Goal: Transaction & Acquisition: Subscribe to service/newsletter

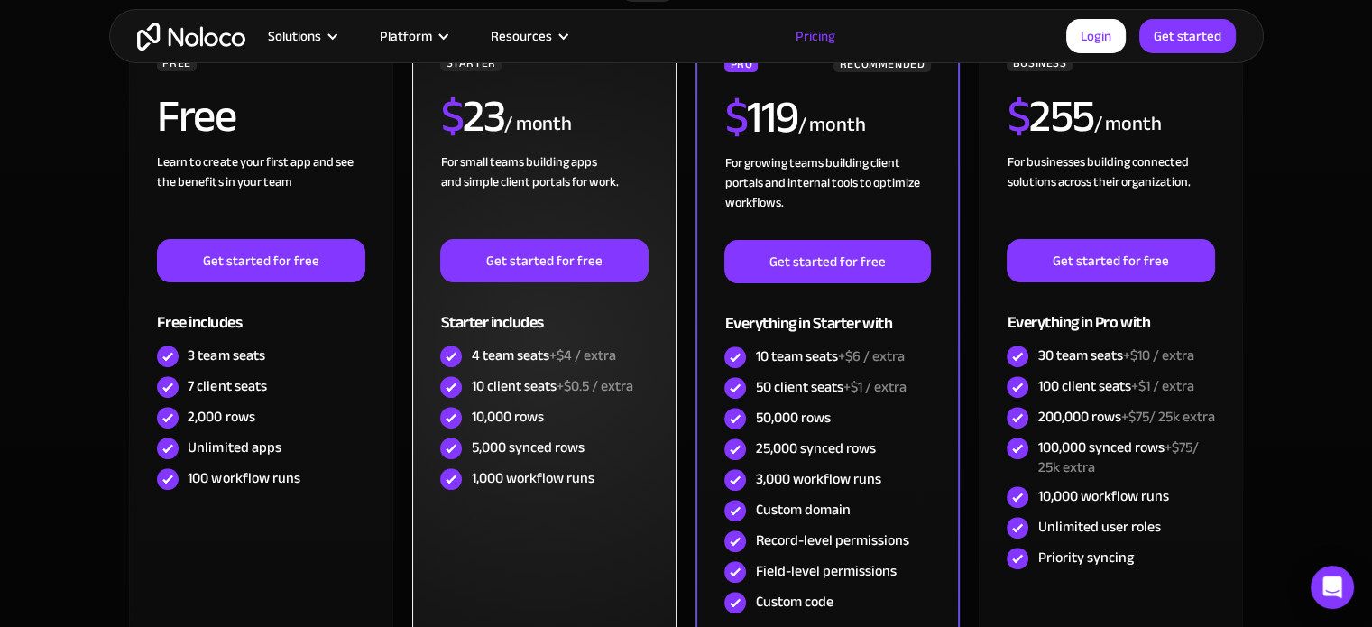
scroll to position [541, 0]
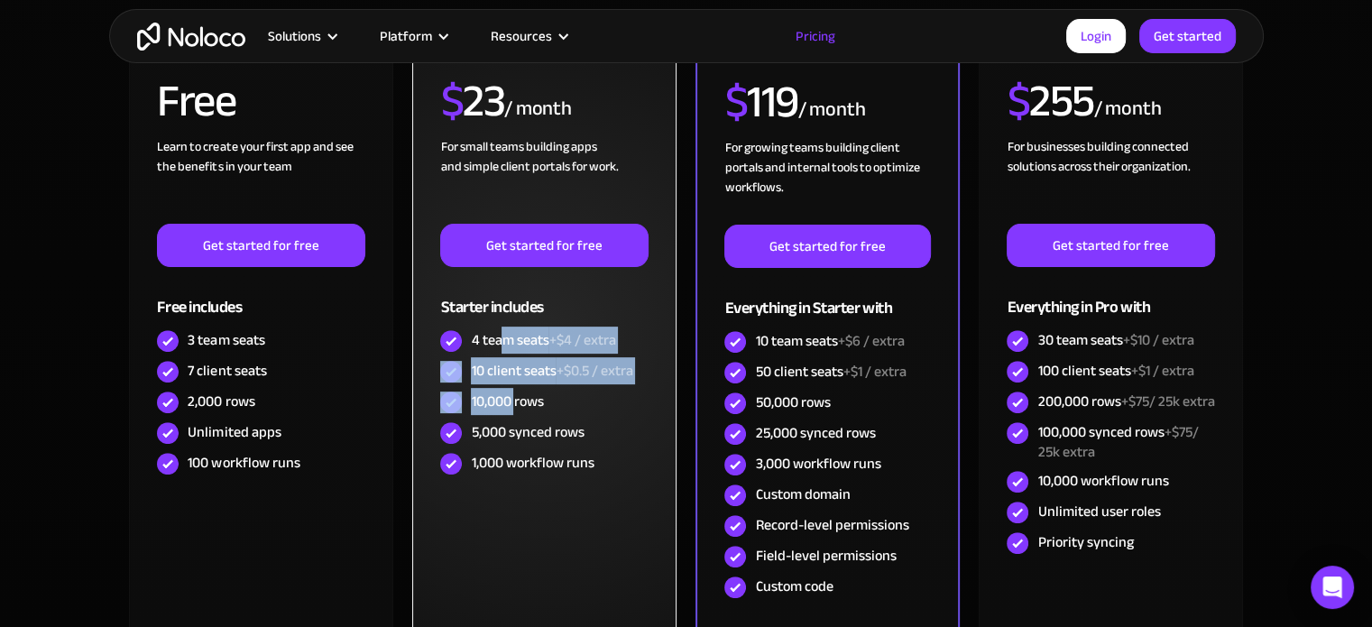
drag, startPoint x: 501, startPoint y: 342, endPoint x: 514, endPoint y: 391, distance: 50.3
click at [514, 391] on div "STARTER $ 23 / month For small teams building apps and simple client portals fo…" at bounding box center [543, 258] width 207 height 441
click at [512, 373] on div "10 client seats +$0.5 / extra" at bounding box center [551, 371] width 161 height 20
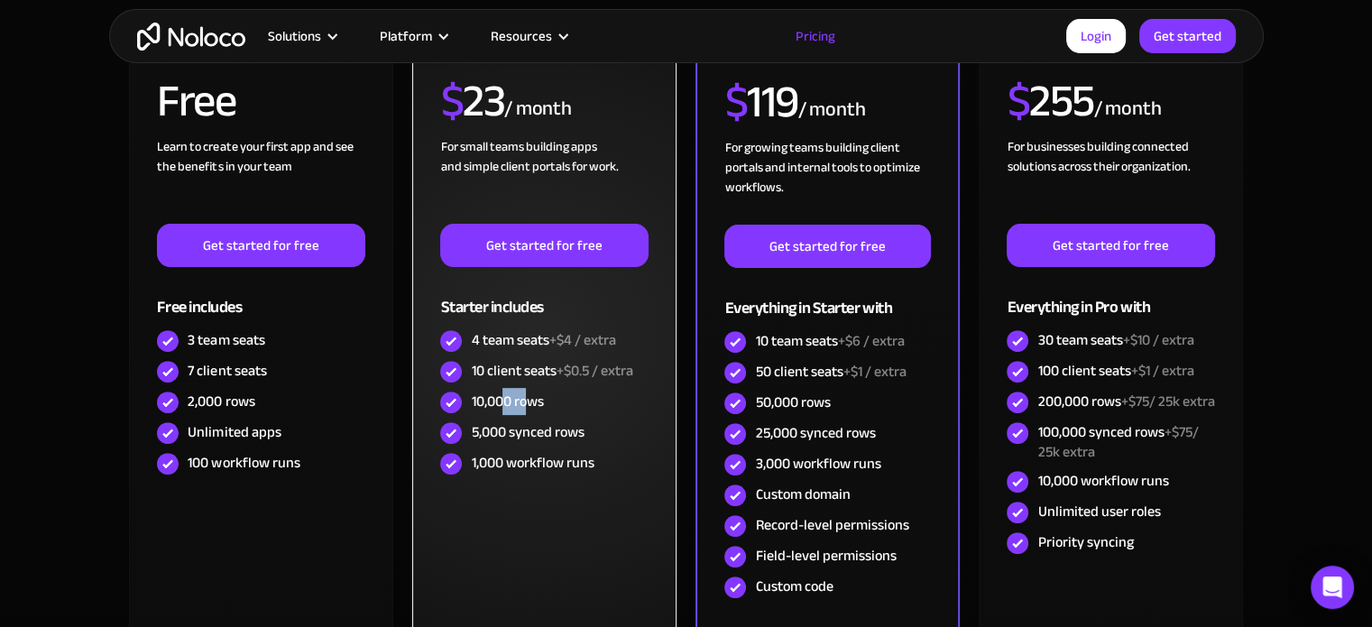
drag, startPoint x: 505, startPoint y: 399, endPoint x: 525, endPoint y: 401, distance: 20.0
click at [525, 401] on div "10,000 rows" at bounding box center [507, 401] width 72 height 20
click at [498, 396] on div "10,000 rows" at bounding box center [507, 401] width 72 height 20
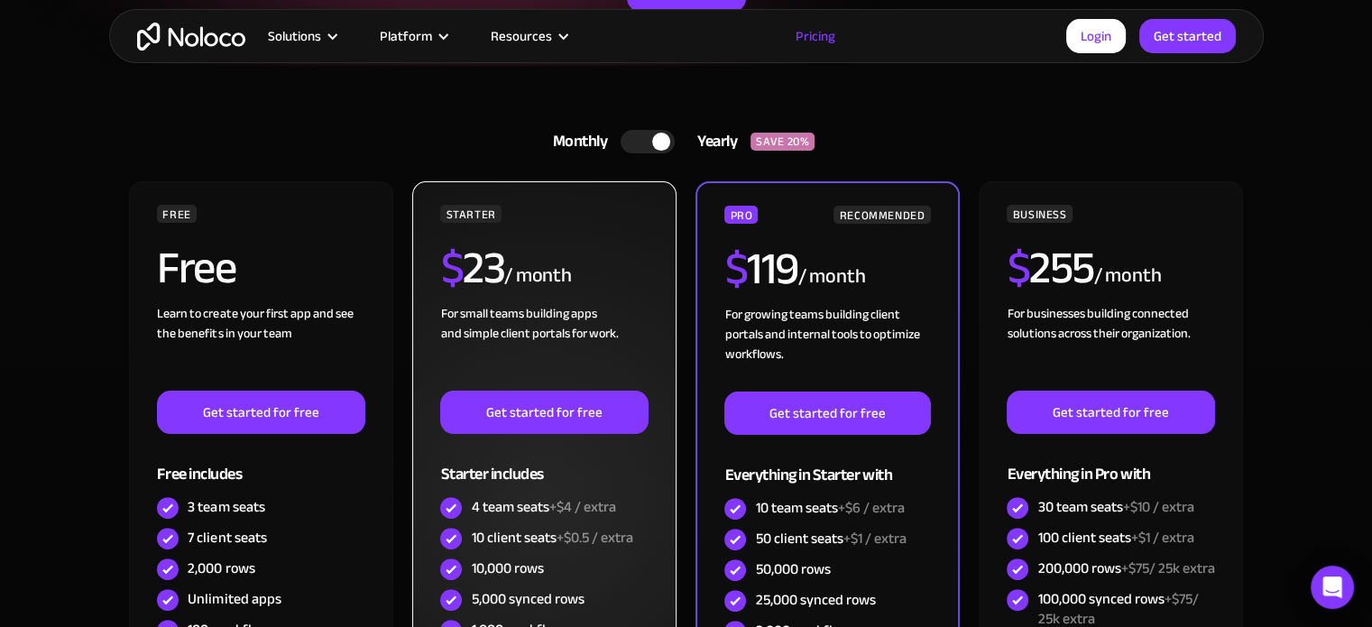
scroll to position [271, 0]
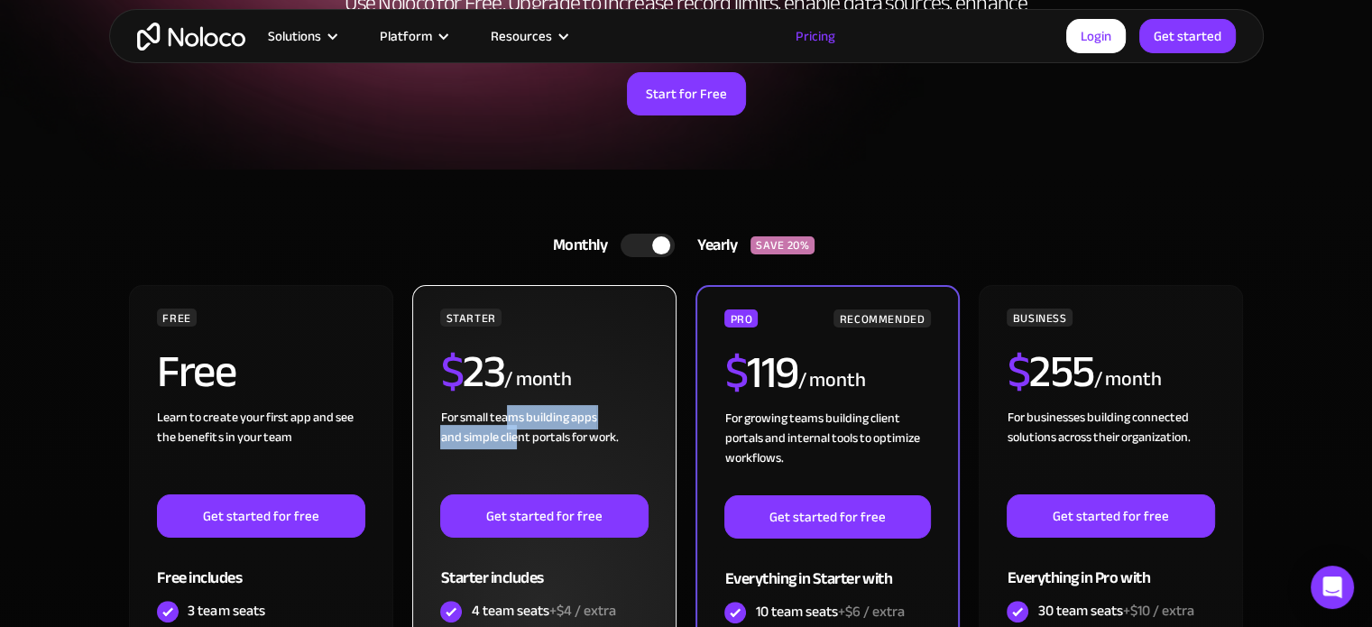
click at [514, 425] on div "For small teams building apps and simple client portals for work. ‍" at bounding box center [543, 451] width 207 height 87
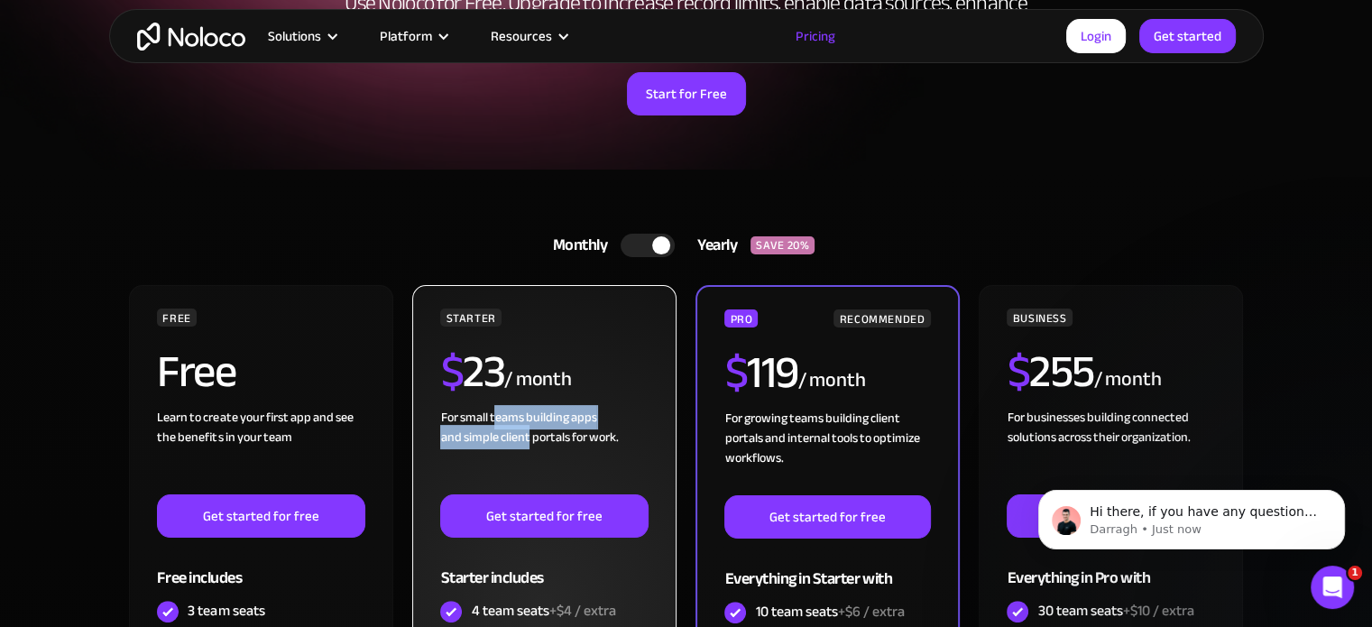
scroll to position [0, 0]
drag, startPoint x: 527, startPoint y: 436, endPoint x: 494, endPoint y: 421, distance: 35.5
click at [494, 421] on div "For small teams building apps and simple client portals for work. ‍" at bounding box center [543, 451] width 207 height 87
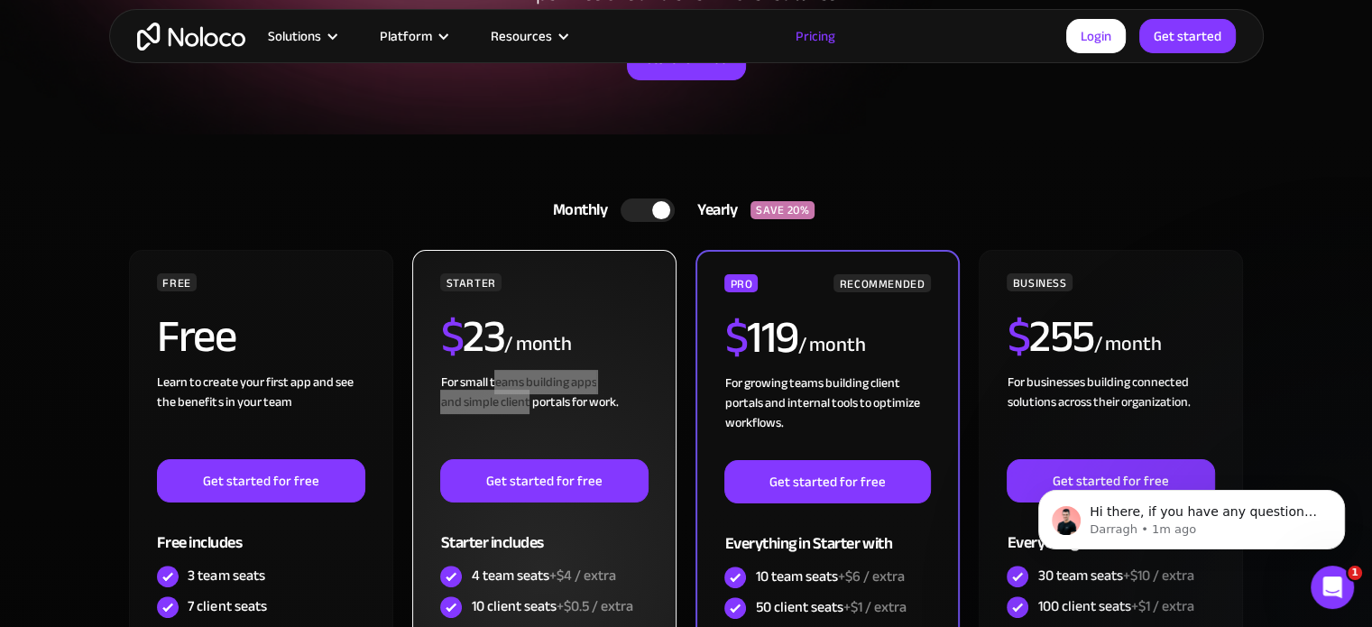
scroll to position [361, 0]
